Goal: Transaction & Acquisition: Book appointment/travel/reservation

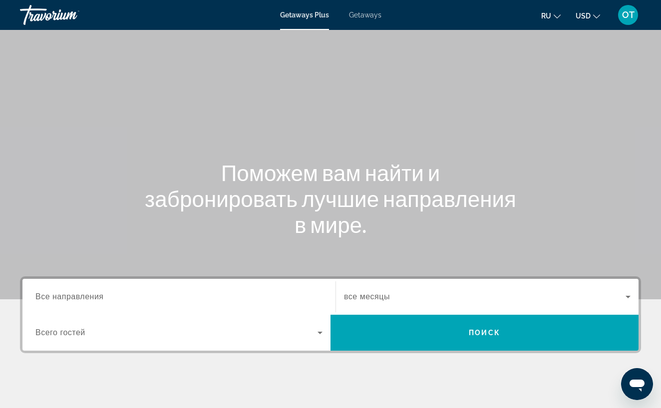
click at [368, 15] on span "Getaways" at bounding box center [365, 15] width 32 height 8
click at [97, 295] on span "Все направления" at bounding box center [69, 296] width 68 height 8
click at [97, 295] on input "Destination Все направления" at bounding box center [178, 298] width 287 height 12
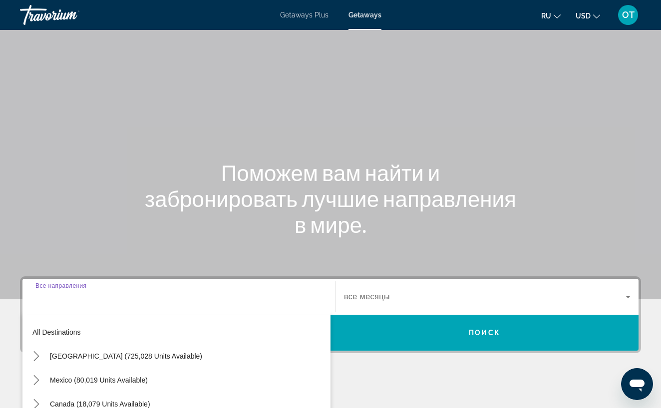
scroll to position [167, 0]
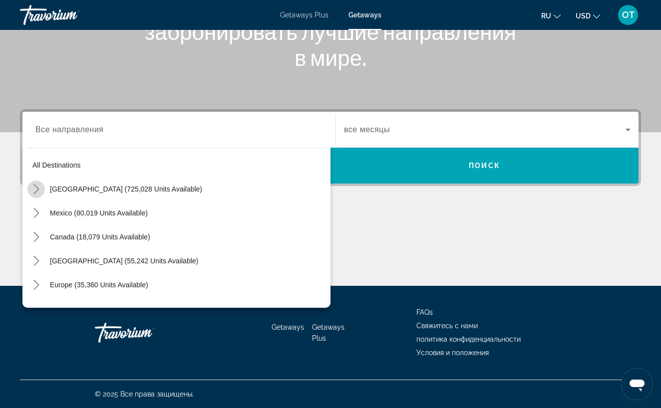
click at [36, 188] on icon "Toggle United States (725,028 units available) submenu" at bounding box center [36, 189] width 10 height 10
click at [37, 188] on icon "Toggle United States (725,028 units available) submenu" at bounding box center [36, 189] width 10 height 10
click at [35, 214] on icon "Toggle Mexico (80,019 units available) submenu" at bounding box center [36, 213] width 10 height 10
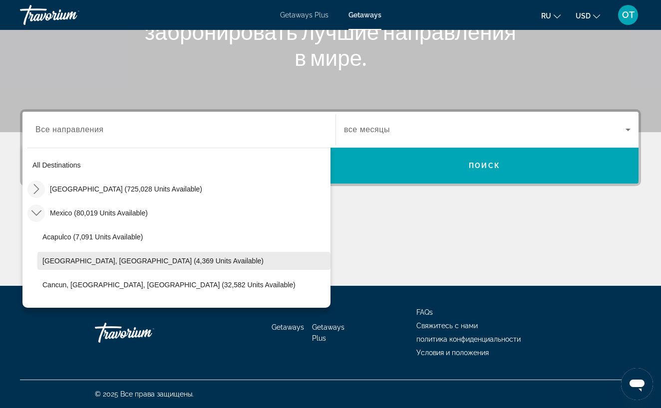
click at [84, 263] on span "[GEOGRAPHIC_DATA], [GEOGRAPHIC_DATA] (4,369 units available)" at bounding box center [152, 261] width 221 height 8
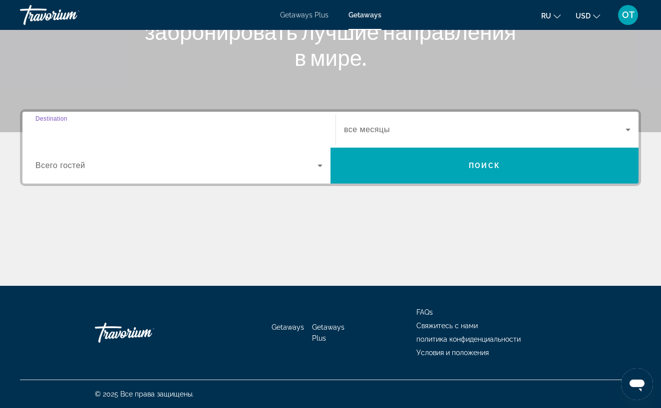
type input "**********"
click at [629, 128] on icon "Search widget" at bounding box center [628, 130] width 12 height 12
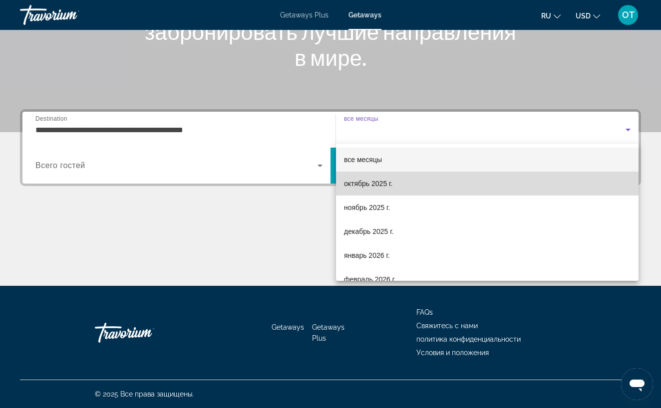
click at [530, 183] on mat-option "октябрь 2025 г." at bounding box center [487, 184] width 302 height 24
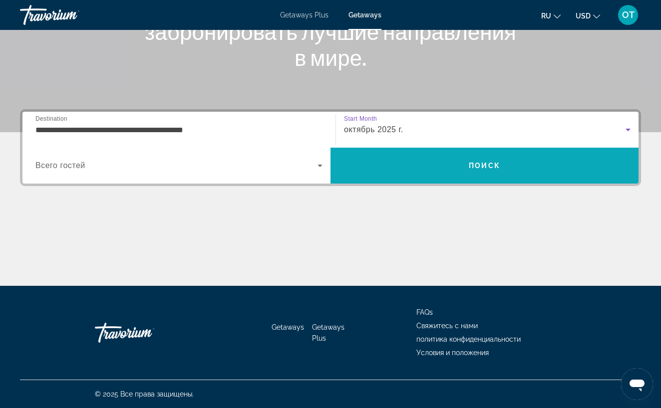
click at [530, 167] on span "Search" at bounding box center [484, 166] width 308 height 24
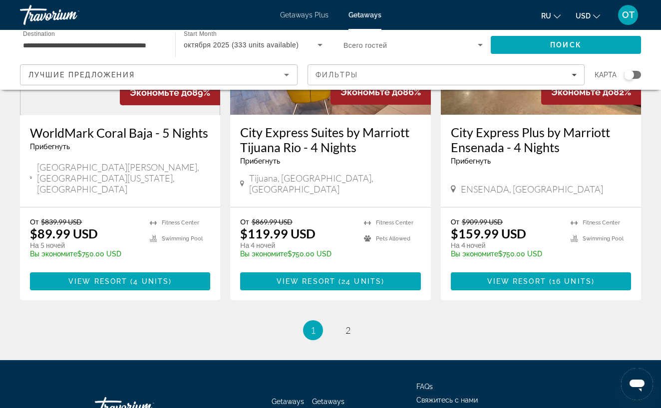
scroll to position [1289, 0]
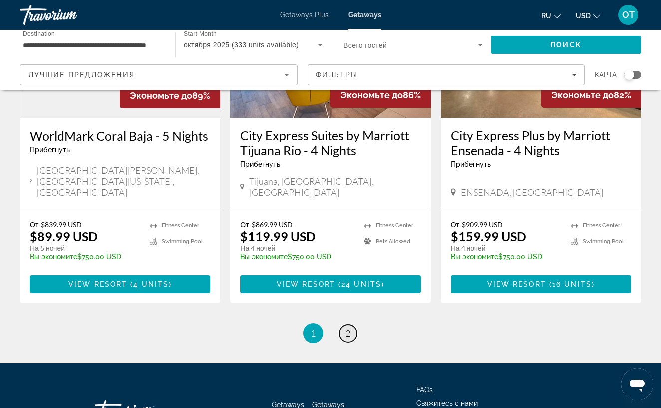
click at [346, 328] on span "2" at bounding box center [347, 333] width 5 height 11
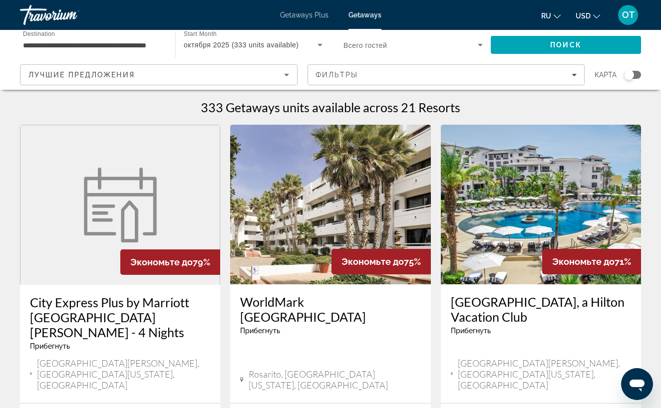
click at [143, 38] on div "**********" at bounding box center [92, 45] width 139 height 28
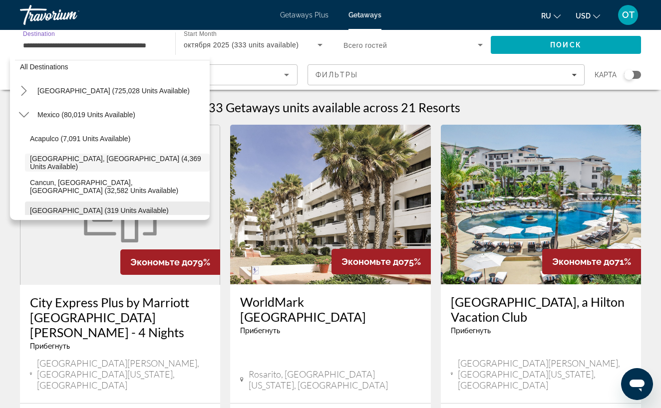
scroll to position [5, 0]
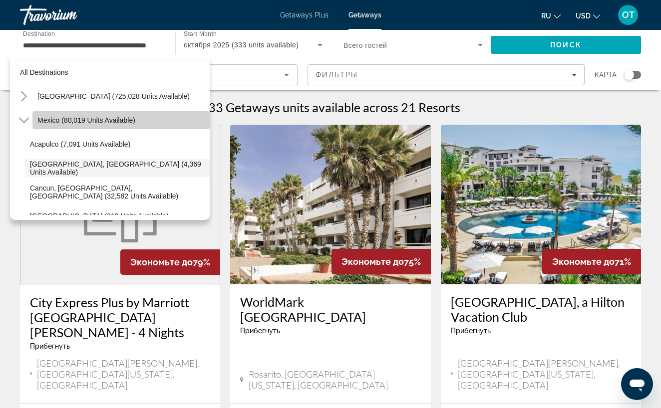
click at [71, 122] on span "Mexico (80,019 units available)" at bounding box center [86, 120] width 98 height 8
type input "**********"
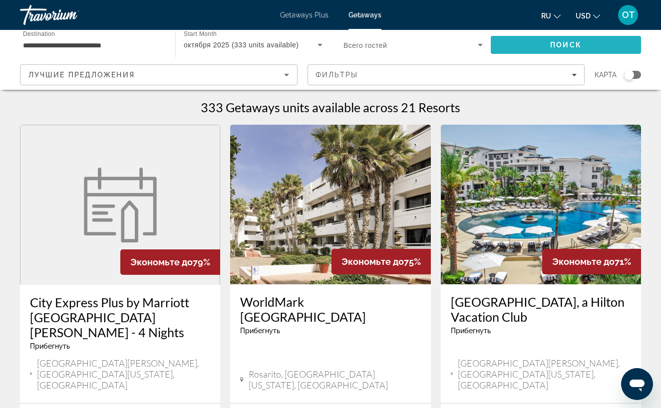
click at [547, 44] on span "Search" at bounding box center [566, 45] width 150 height 24
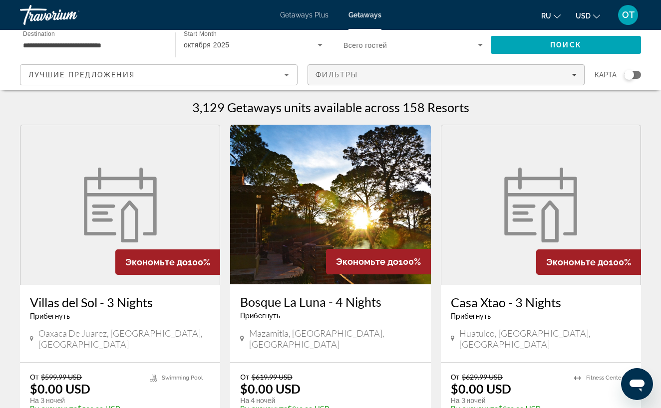
click at [574, 73] on icon "Filters" at bounding box center [574, 74] width 5 height 5
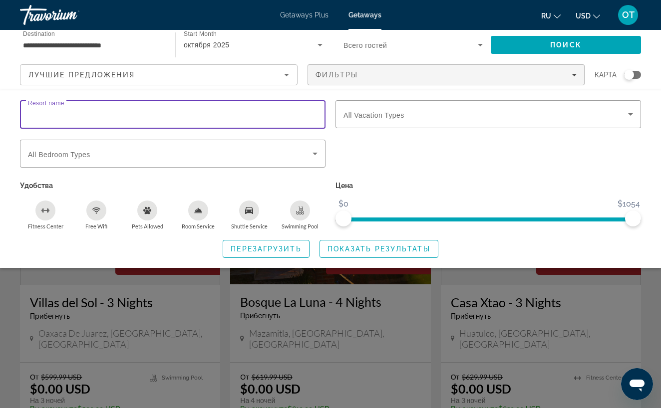
click at [164, 116] on input "Resort name" at bounding box center [173, 115] width 290 height 12
type input "******"
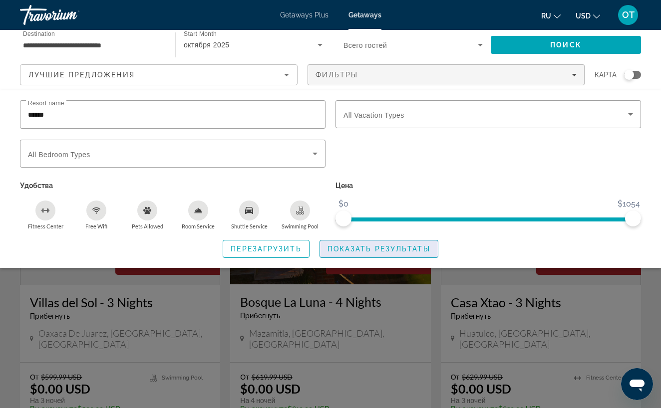
click at [376, 250] on span "Показать результаты" at bounding box center [378, 249] width 103 height 8
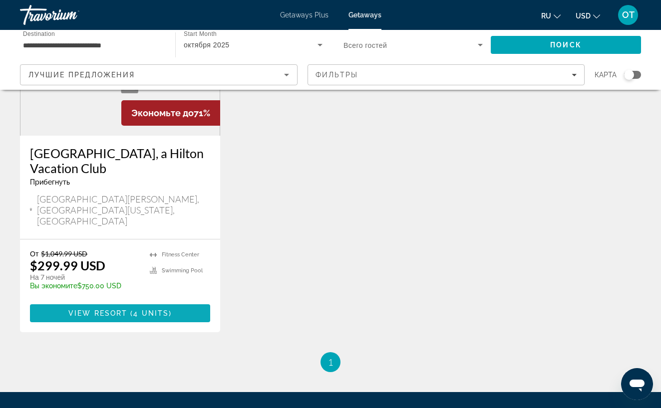
scroll to position [149, 0]
click at [153, 309] on span "4 units" at bounding box center [150, 313] width 35 height 8
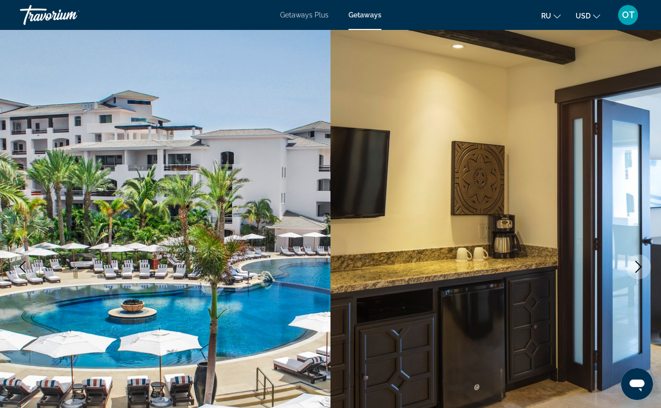
click at [641, 265] on icon "Next image" at bounding box center [638, 267] width 12 height 12
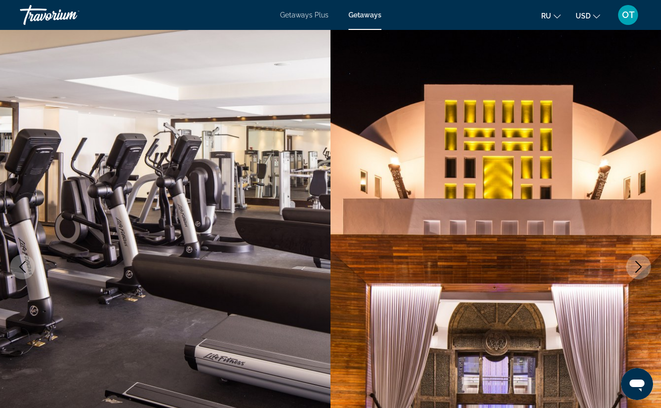
click at [641, 265] on icon "Next image" at bounding box center [638, 267] width 12 height 12
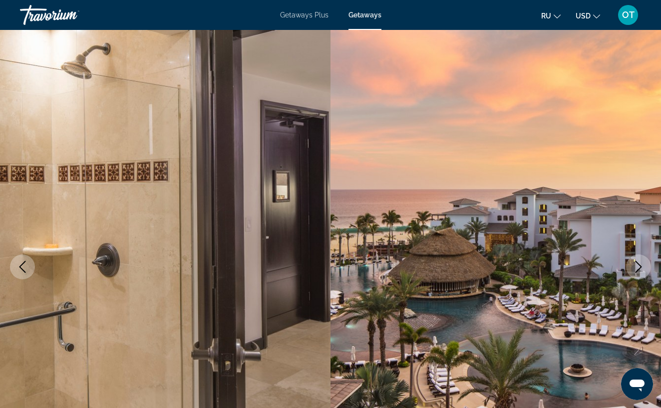
click at [641, 264] on icon "Next image" at bounding box center [638, 267] width 12 height 12
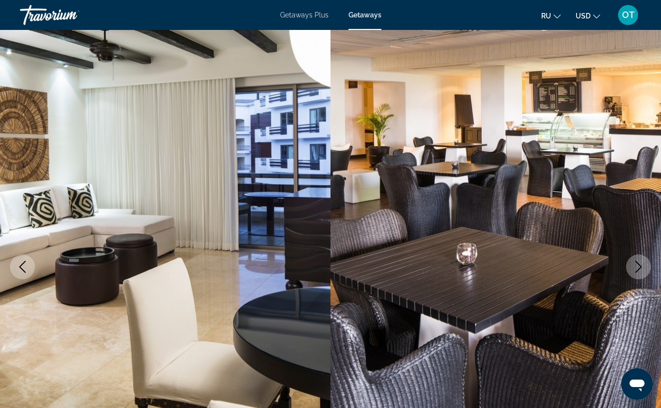
click at [641, 263] on icon "Next image" at bounding box center [638, 267] width 12 height 12
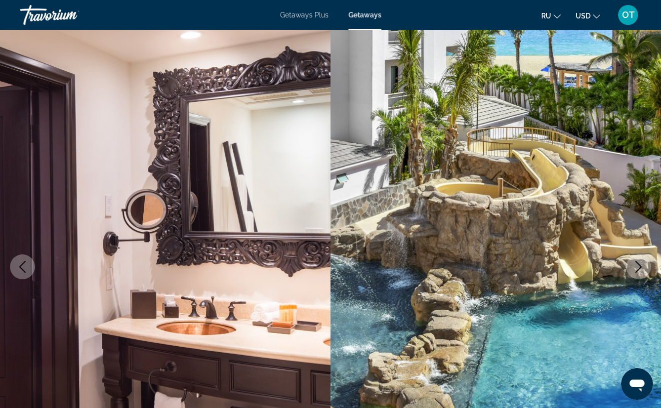
click at [641, 263] on icon "Next image" at bounding box center [638, 267] width 12 height 12
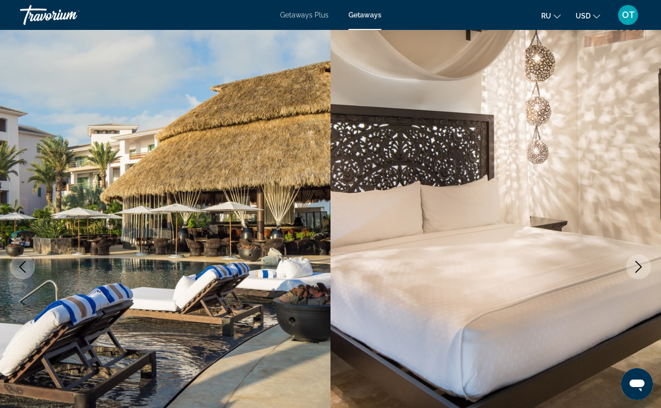
click at [641, 264] on icon "Next image" at bounding box center [638, 267] width 12 height 12
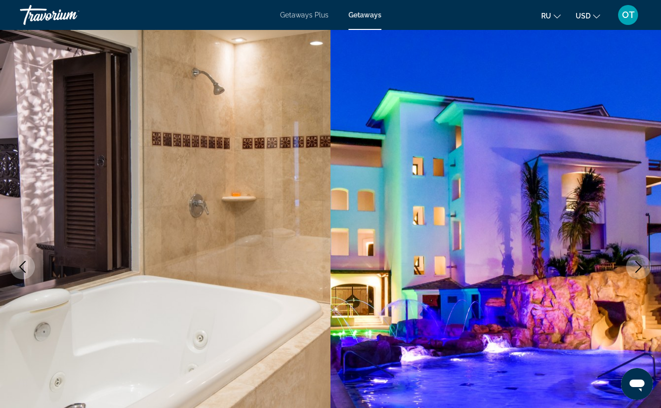
click at [641, 264] on icon "Next image" at bounding box center [638, 267] width 12 height 12
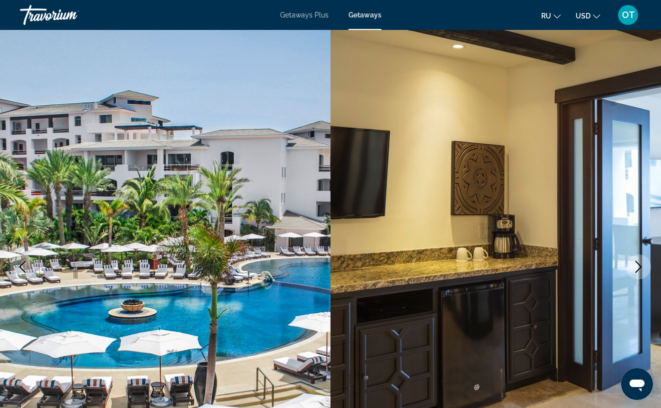
click at [641, 262] on icon "Next image" at bounding box center [638, 267] width 12 height 12
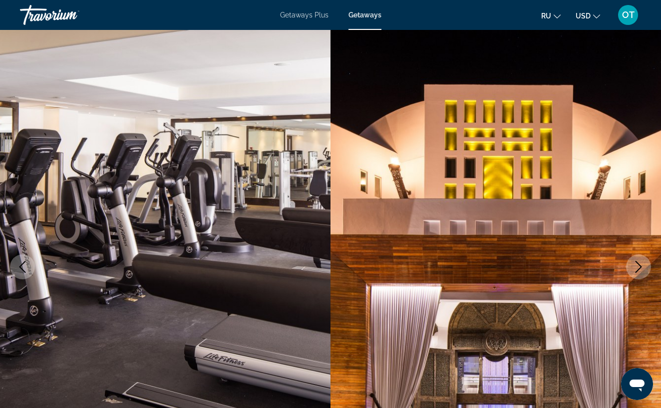
click at [641, 262] on icon "Next image" at bounding box center [638, 267] width 12 height 12
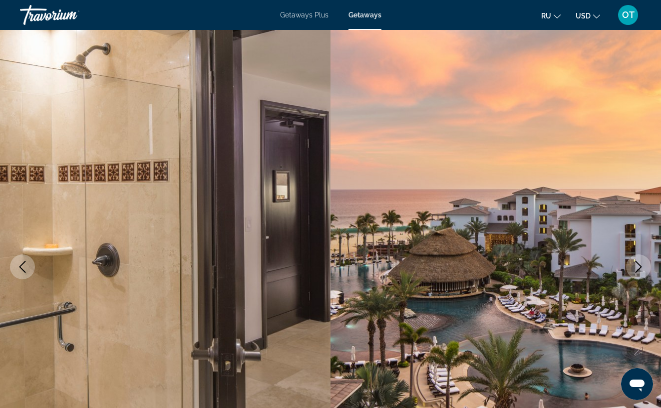
click at [641, 261] on icon "Next image" at bounding box center [638, 267] width 12 height 12
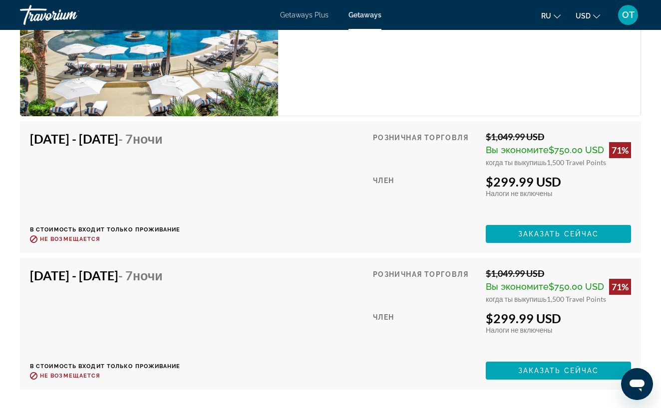
scroll to position [1910, 0]
click at [559, 234] on span "Заказать сейчас" at bounding box center [558, 234] width 81 height 8
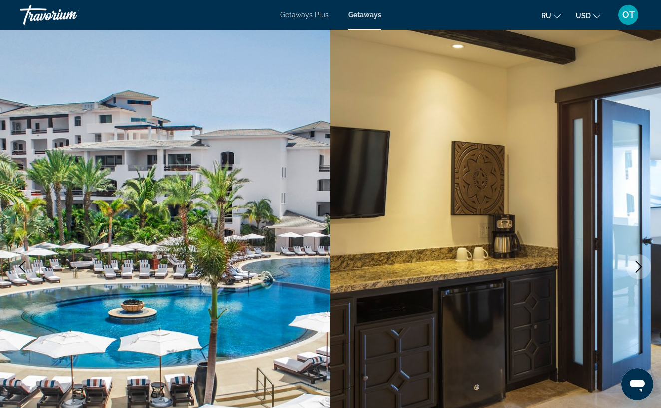
click at [641, 271] on icon "Next image" at bounding box center [638, 267] width 12 height 12
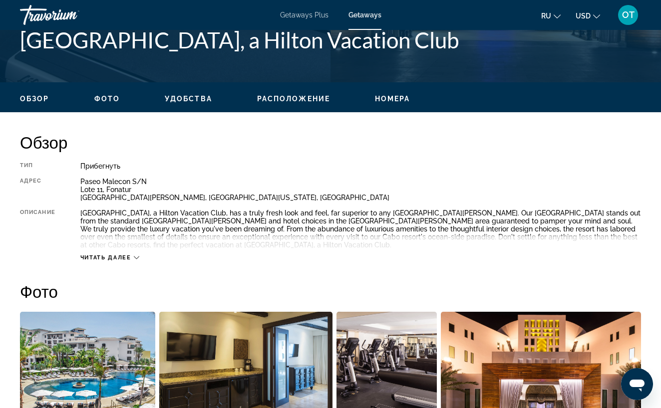
scroll to position [426, 0]
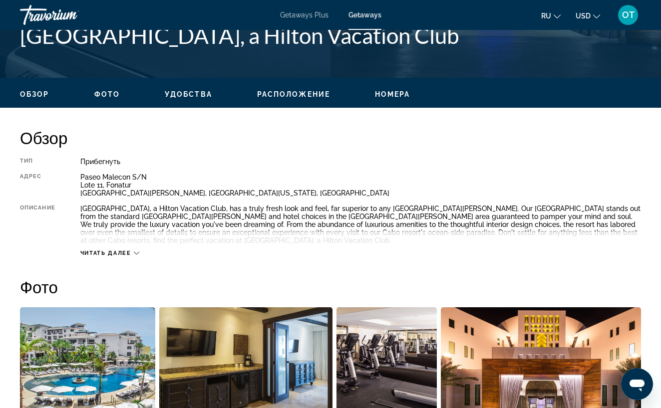
click at [136, 251] on icon "Main content" at bounding box center [136, 253] width 5 height 5
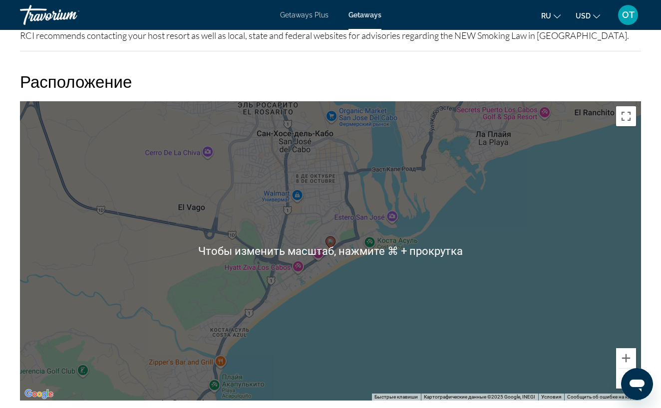
scroll to position [1363, 0]
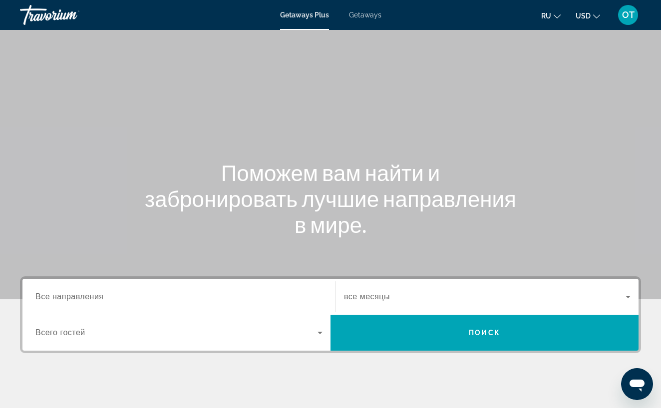
click at [370, 16] on span "Getaways" at bounding box center [365, 15] width 32 height 8
click at [105, 298] on input "Destination Все направления" at bounding box center [178, 298] width 287 height 12
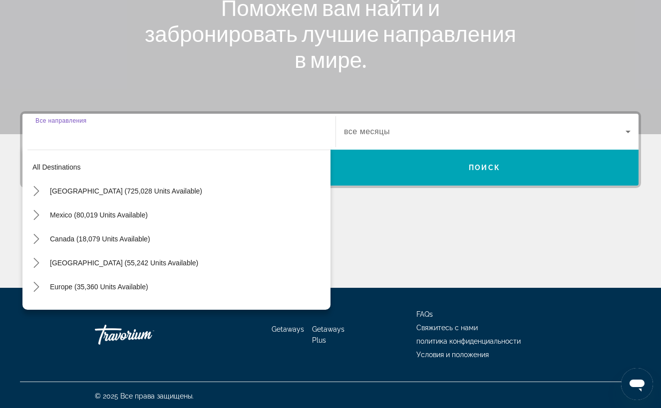
scroll to position [167, 0]
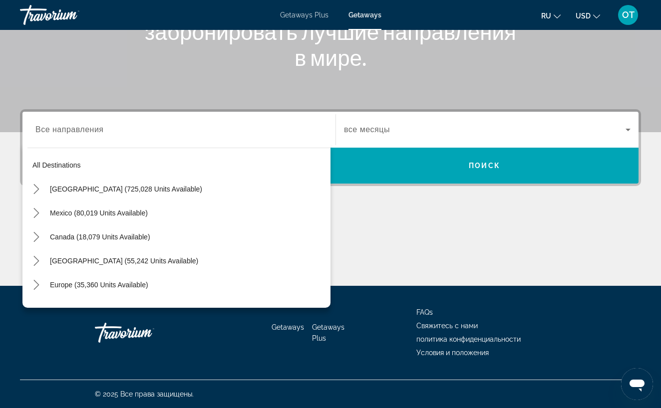
click at [391, 220] on div "Main content" at bounding box center [330, 248] width 621 height 75
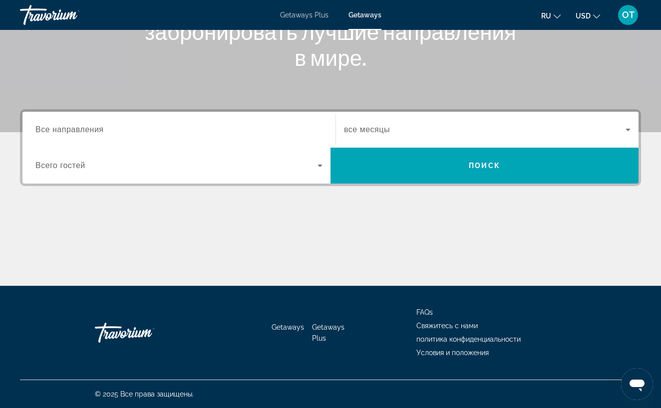
click at [50, 132] on span "Все направления" at bounding box center [69, 129] width 68 height 8
click at [50, 132] on input "Destination Все направления" at bounding box center [178, 130] width 287 height 12
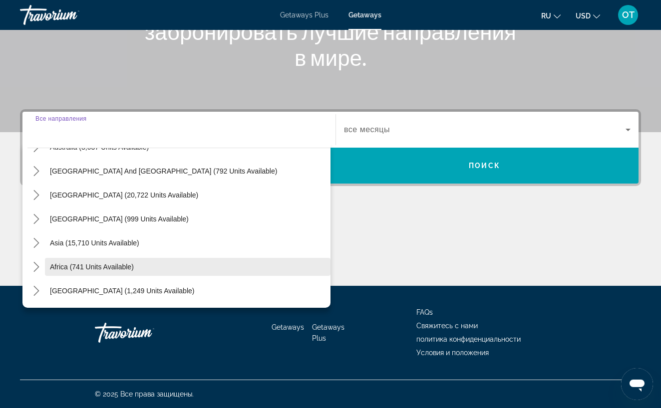
scroll to position [162, 0]
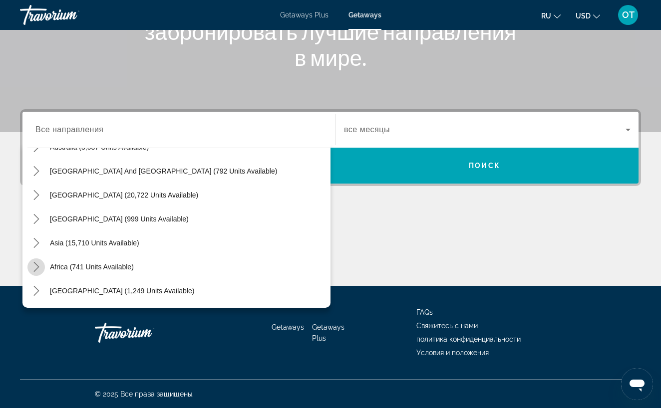
click at [37, 269] on icon "Toggle Africa (741 units available) submenu" at bounding box center [35, 267] width 5 height 10
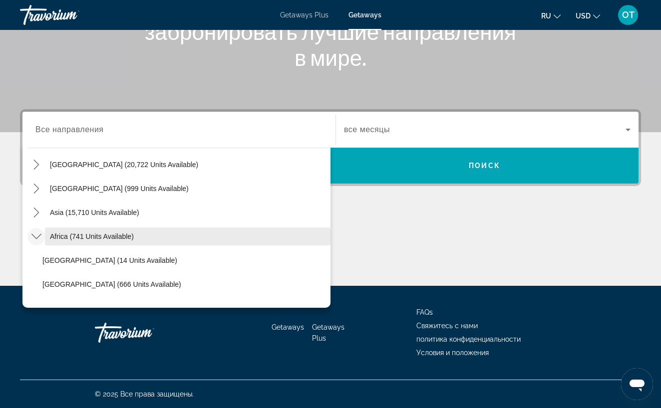
scroll to position [204, 0]
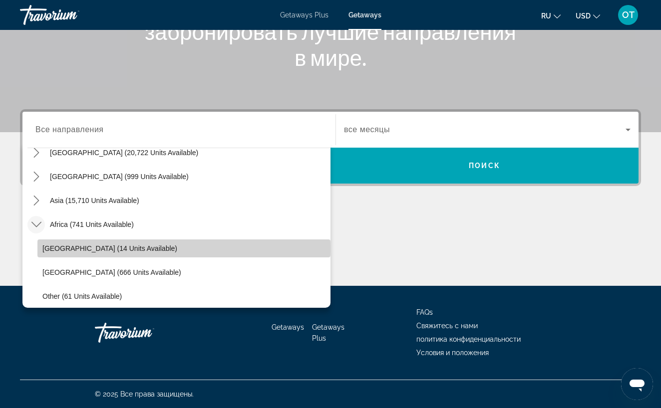
click at [85, 247] on span "Morocco (14 units available)" at bounding box center [109, 249] width 135 height 8
type input "**********"
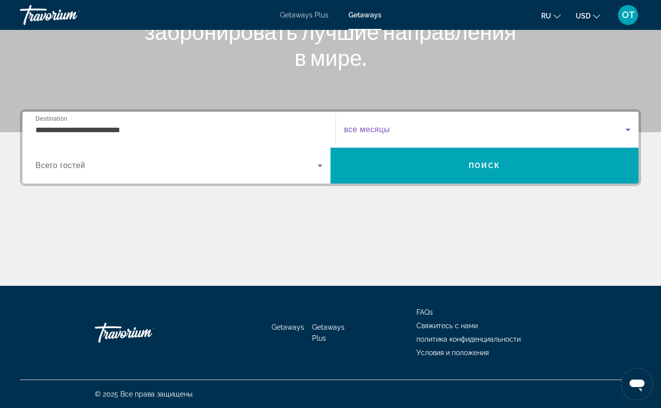
click at [628, 130] on icon "Search widget" at bounding box center [627, 130] width 5 height 2
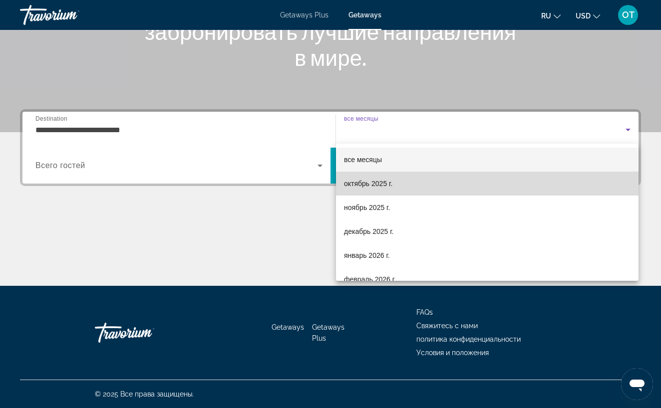
click at [557, 190] on mat-option "октябрь 2025 г." at bounding box center [487, 184] width 302 height 24
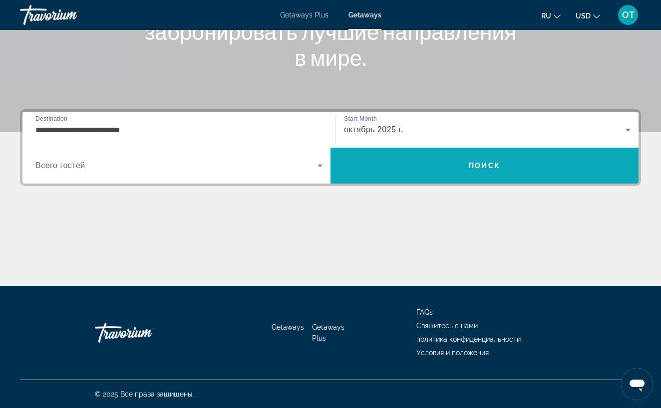
click at [549, 168] on span "Search" at bounding box center [484, 166] width 308 height 24
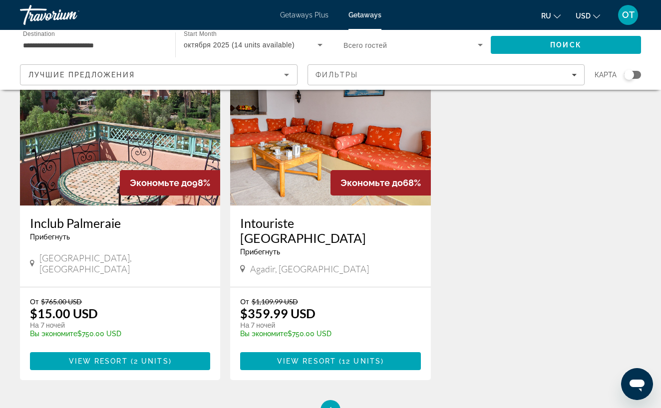
scroll to position [77, 0]
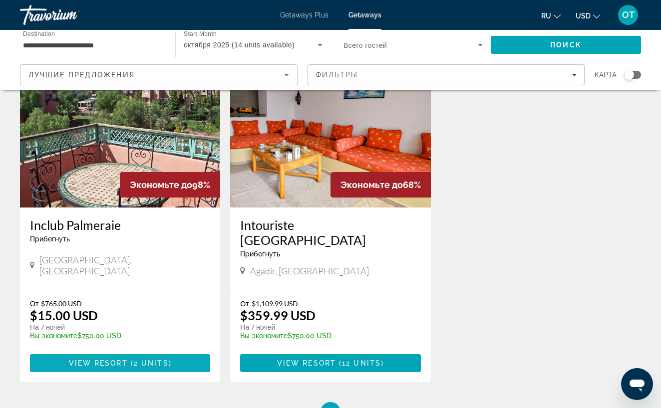
click at [179, 351] on span "Main content" at bounding box center [120, 363] width 180 height 24
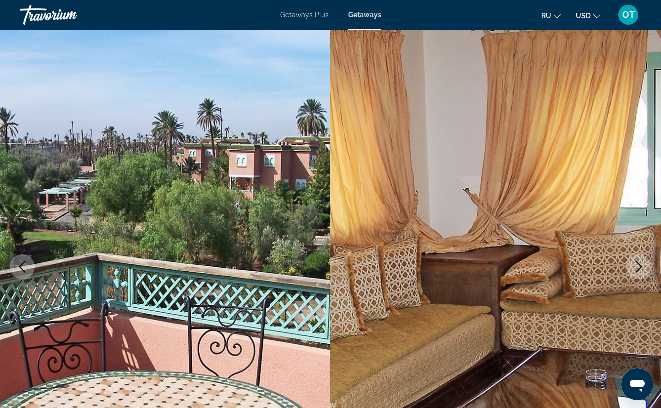
click at [638, 266] on icon "Next image" at bounding box center [638, 267] width 12 height 12
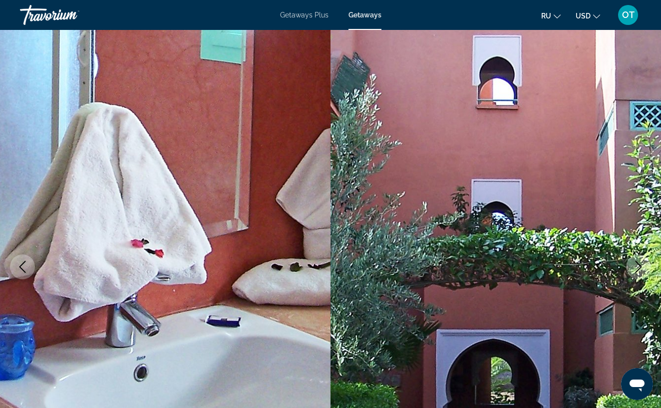
click at [638, 267] on icon "Next image" at bounding box center [638, 267] width 12 height 12
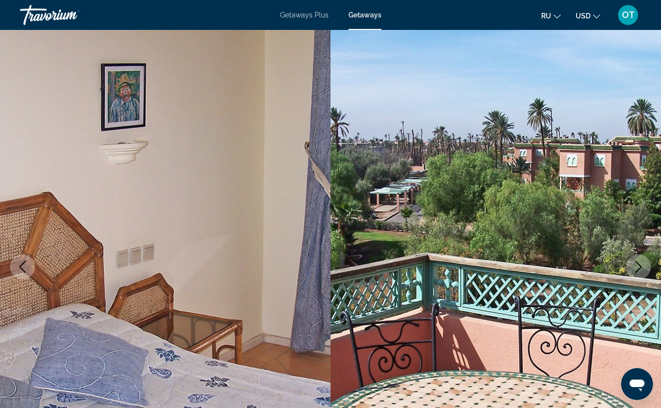
click at [638, 267] on icon "Next image" at bounding box center [638, 267] width 12 height 12
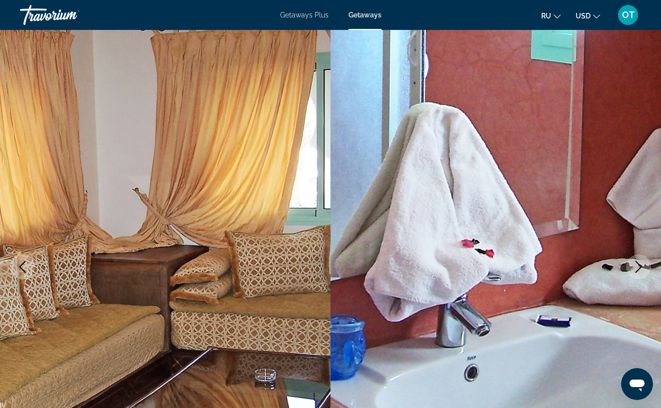
click at [638, 267] on icon "Next image" at bounding box center [638, 267] width 12 height 12
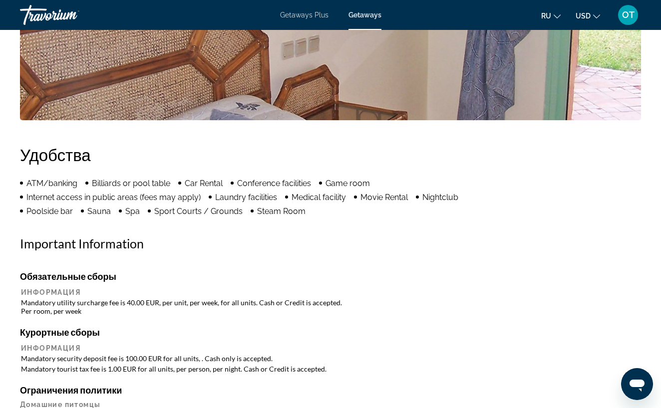
scroll to position [641, 0]
